Goal: Transaction & Acquisition: Purchase product/service

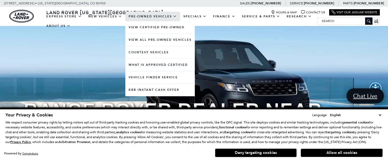
click at [143, 20] on link "Pre-Owned Vehicles" at bounding box center [152, 17] width 55 height 10
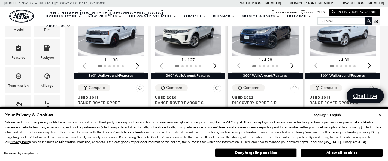
scroll to position [136, 0]
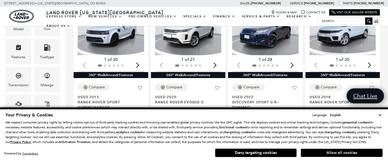
click at [326, 153] on button "Allow all cookies" at bounding box center [342, 153] width 82 height 8
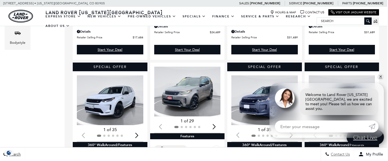
scroll to position [235, 1]
click at [381, 80] on link "✕" at bounding box center [381, 77] width 7 height 7
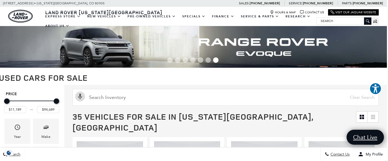
scroll to position [0, 1]
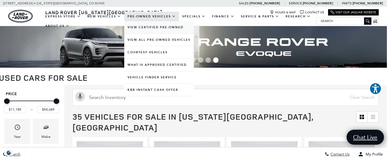
click at [158, 32] on link "View Certified Pre-Owned" at bounding box center [159, 27] width 70 height 12
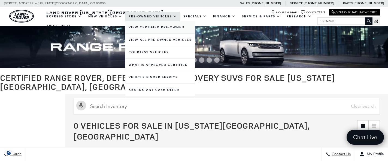
click at [148, 33] on link "View Certified Pre-Owned" at bounding box center [160, 27] width 70 height 12
click at [150, 46] on link "View All Pre-Owned Vehicles" at bounding box center [160, 40] width 70 height 12
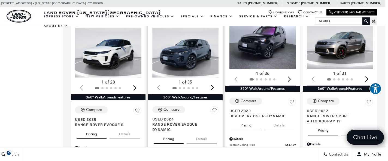
scroll to position [454, 3]
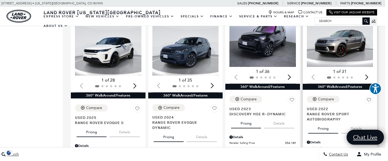
click at [367, 71] on div "Next slide" at bounding box center [366, 77] width 7 height 12
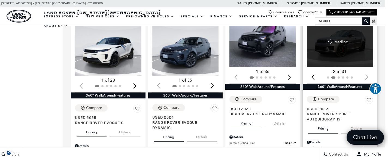
click at [367, 75] on div at bounding box center [340, 78] width 67 height 6
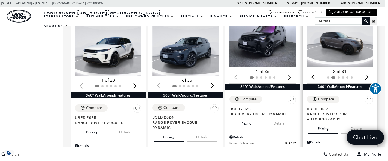
click at [367, 71] on div "Next slide" at bounding box center [366, 77] width 7 height 12
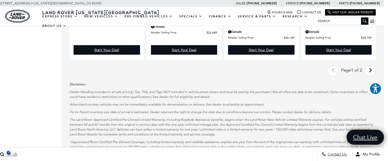
scroll to position [891, 4]
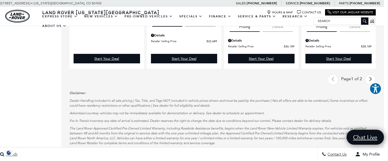
click at [371, 75] on icon "next page" at bounding box center [371, 79] width 4 height 9
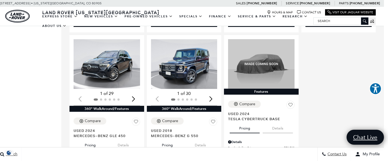
scroll to position [576, 4]
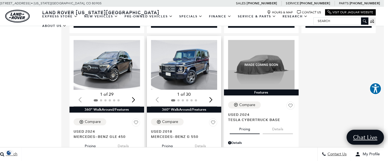
click at [208, 94] on div "Next slide" at bounding box center [210, 100] width 7 height 12
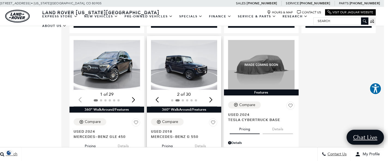
click at [210, 94] on div "Next slide" at bounding box center [210, 100] width 7 height 12
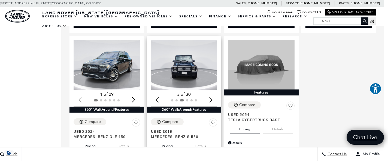
click at [210, 94] on div "Next slide" at bounding box center [210, 100] width 7 height 12
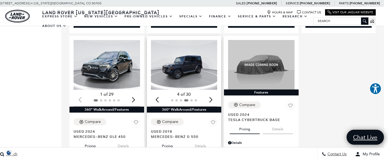
click at [210, 94] on div "Next slide" at bounding box center [210, 100] width 7 height 12
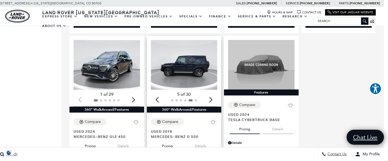
click at [210, 94] on div "Next slide" at bounding box center [210, 100] width 7 height 12
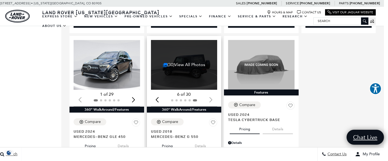
click at [210, 98] on div at bounding box center [184, 101] width 67 height 6
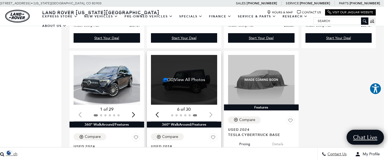
scroll to position [560, 4]
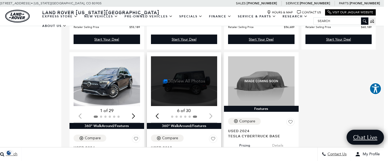
click at [186, 79] on link "(30) View All Photos" at bounding box center [184, 81] width 42 height 5
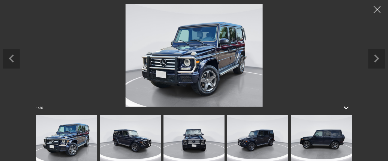
scroll to position [634, 4]
click at [261, 136] on img at bounding box center [257, 139] width 61 height 46
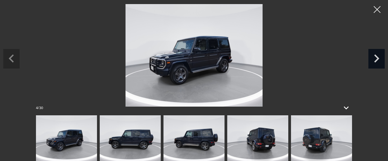
click at [379, 60] on icon "Next slide" at bounding box center [377, 58] width 16 height 18
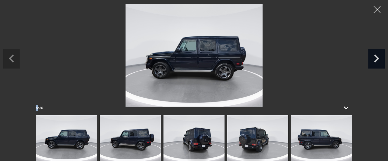
click at [379, 60] on icon "Next slide" at bounding box center [377, 58] width 16 height 18
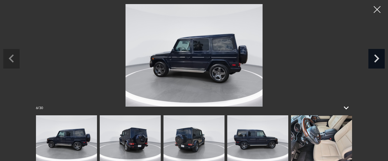
click at [379, 60] on icon "Next slide" at bounding box center [377, 58] width 16 height 18
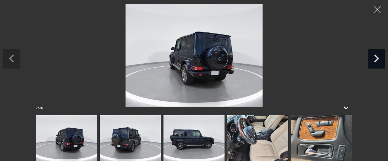
click at [379, 60] on icon "Next slide" at bounding box center [377, 58] width 16 height 18
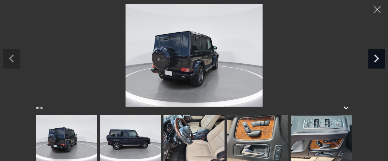
click at [379, 61] on icon "Next slide" at bounding box center [377, 58] width 16 height 18
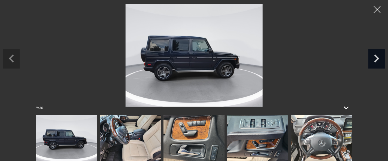
click at [378, 60] on icon "Next slide" at bounding box center [377, 58] width 16 height 18
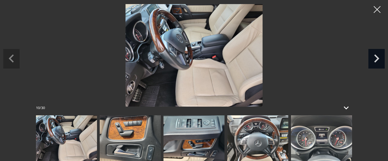
click at [378, 60] on icon "Next slide" at bounding box center [377, 58] width 16 height 18
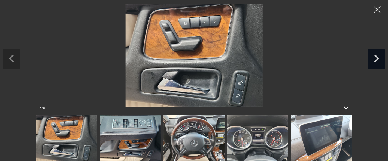
click at [378, 60] on icon "Next slide" at bounding box center [377, 58] width 16 height 18
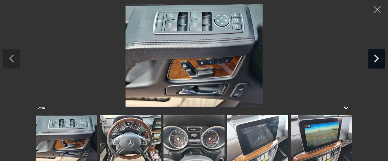
click at [378, 60] on icon "Next slide" at bounding box center [377, 58] width 16 height 18
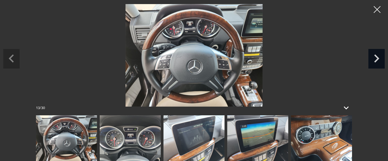
click at [378, 60] on icon "Next slide" at bounding box center [377, 58] width 16 height 18
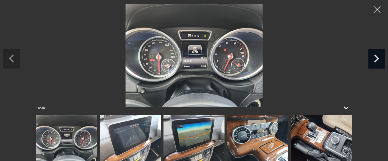
click at [378, 60] on icon "Next slide" at bounding box center [377, 58] width 16 height 18
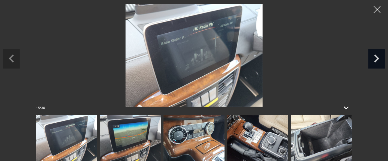
click at [378, 60] on icon "Next slide" at bounding box center [377, 58] width 16 height 18
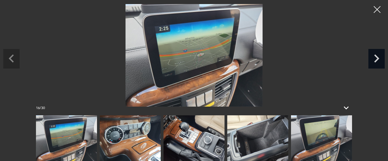
click at [378, 60] on icon "Next slide" at bounding box center [377, 58] width 16 height 18
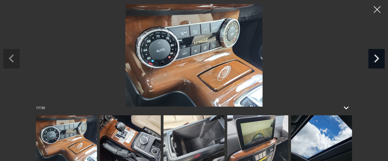
click at [378, 60] on icon "Next slide" at bounding box center [377, 58] width 16 height 18
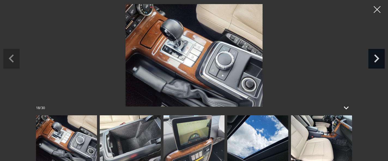
click at [378, 60] on icon "Next slide" at bounding box center [377, 58] width 16 height 18
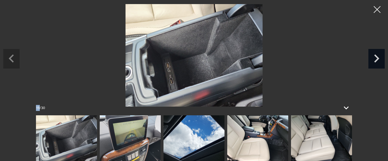
click at [378, 60] on icon "Next slide" at bounding box center [377, 58] width 16 height 18
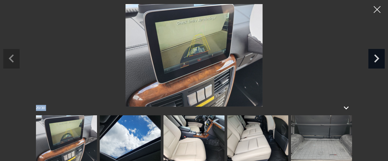
click at [378, 60] on icon "Next slide" at bounding box center [377, 58] width 16 height 18
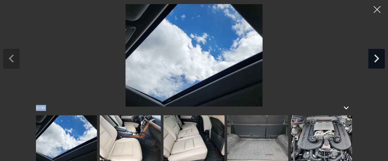
click at [378, 60] on icon "Next slide" at bounding box center [377, 58] width 16 height 18
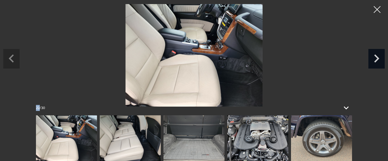
click at [378, 60] on icon "Next slide" at bounding box center [377, 58] width 16 height 18
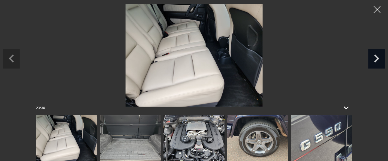
click at [378, 60] on icon "Next slide" at bounding box center [377, 58] width 16 height 18
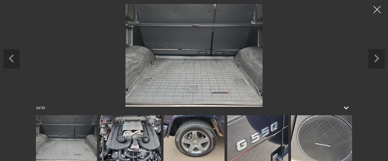
click at [378, 8] on div at bounding box center [377, 9] width 14 height 14
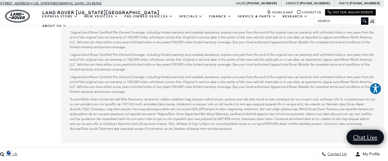
scroll to position [0, 0]
